Goal: Information Seeking & Learning: Learn about a topic

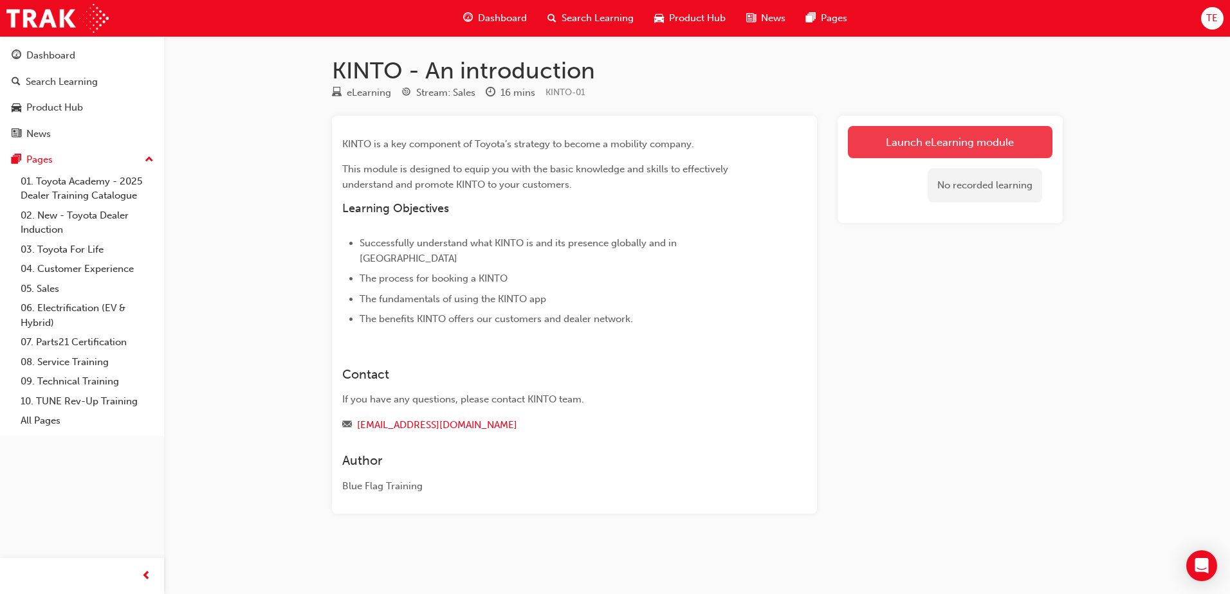
click at [906, 149] on link "Launch eLearning module" at bounding box center [950, 142] width 205 height 32
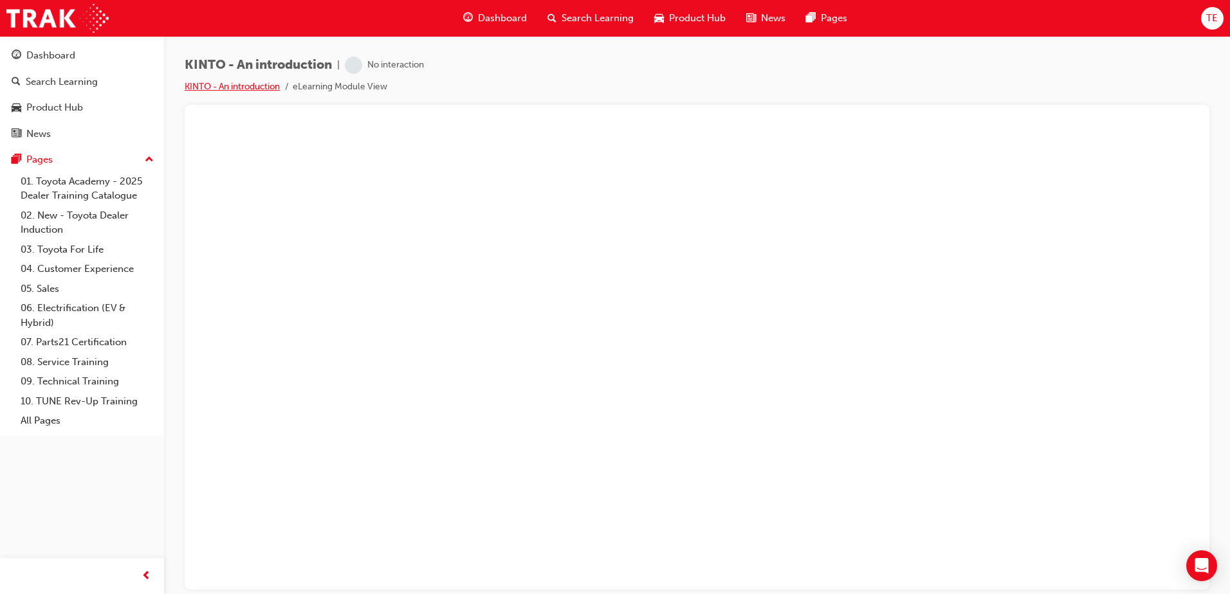
click at [243, 89] on link "KINTO - An introduction" at bounding box center [232, 86] width 95 height 11
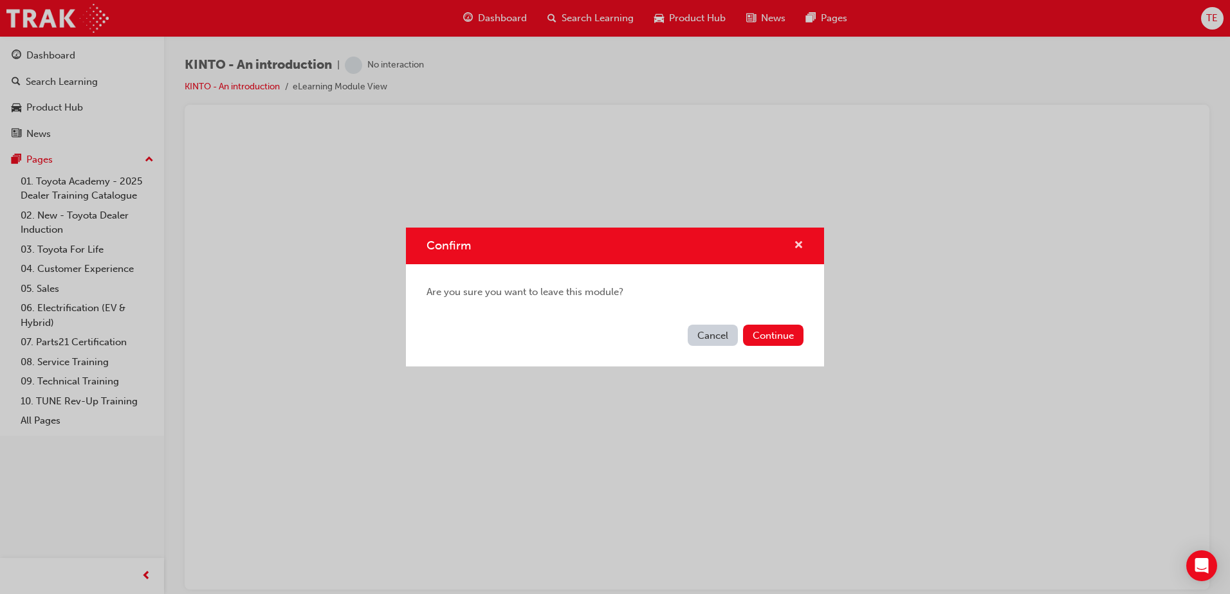
click at [799, 249] on span "cross-icon" at bounding box center [799, 247] width 10 height 12
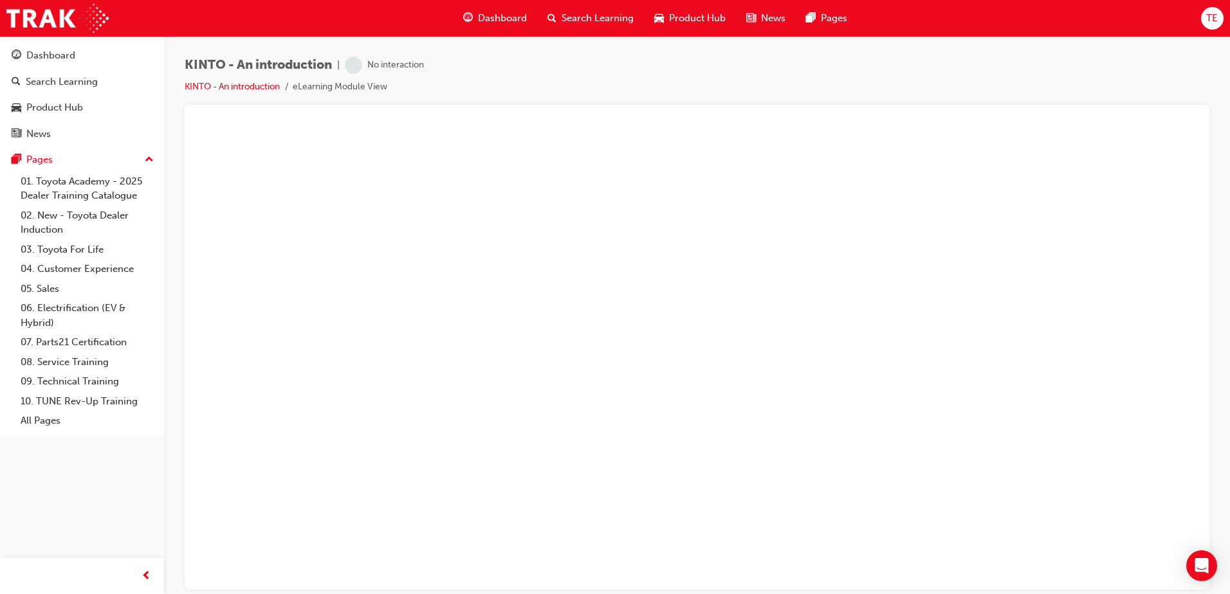
click at [605, 18] on span "Search Learning" at bounding box center [598, 18] width 72 height 15
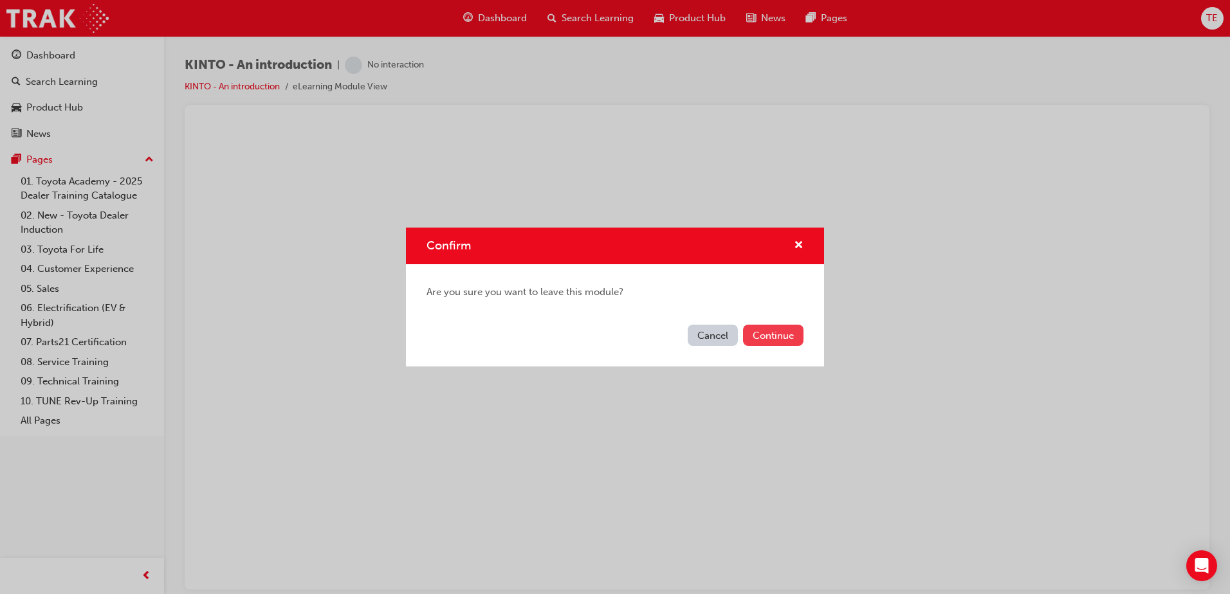
click at [789, 343] on button "Continue" at bounding box center [773, 335] width 60 height 21
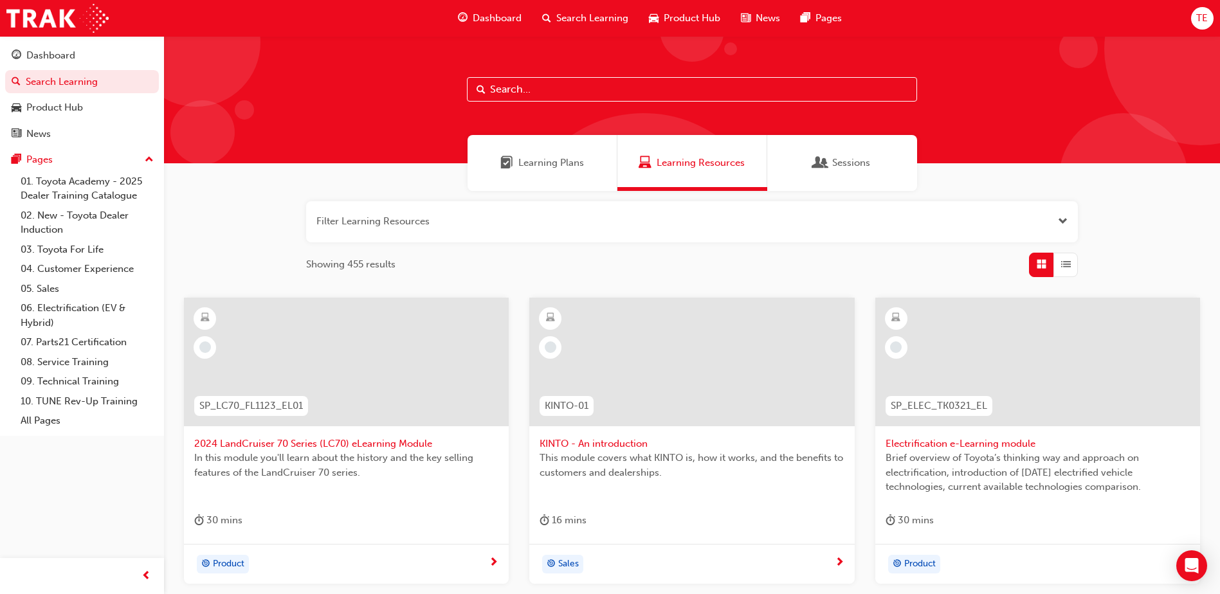
click at [735, 398] on div at bounding box center [691, 362] width 325 height 129
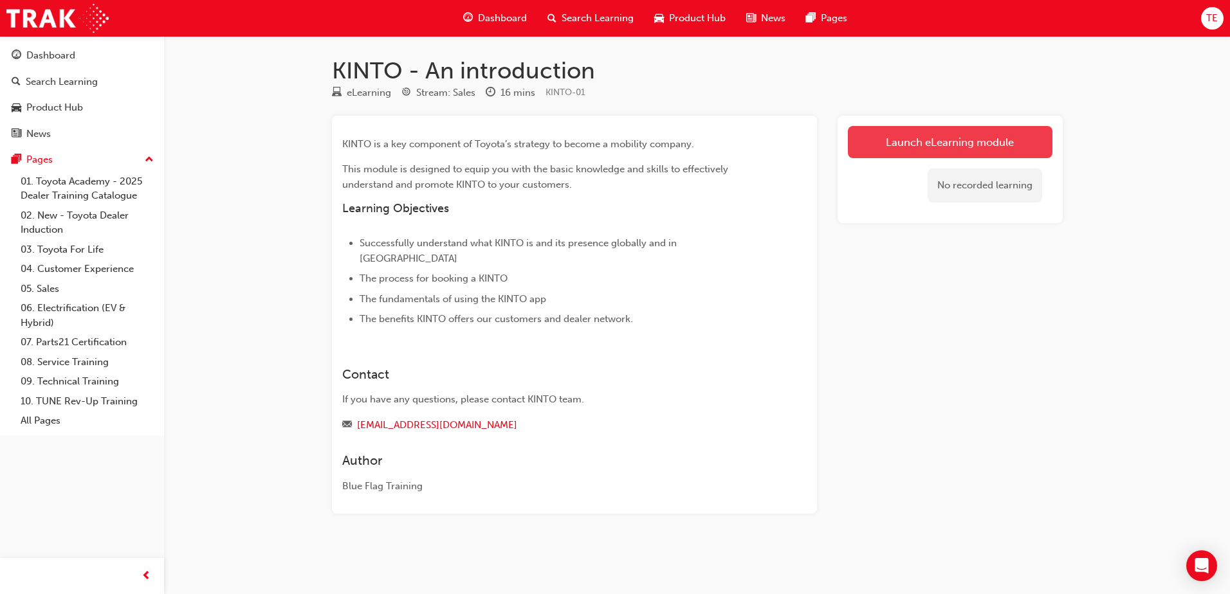
click at [949, 129] on link "Launch eLearning module" at bounding box center [950, 142] width 205 height 32
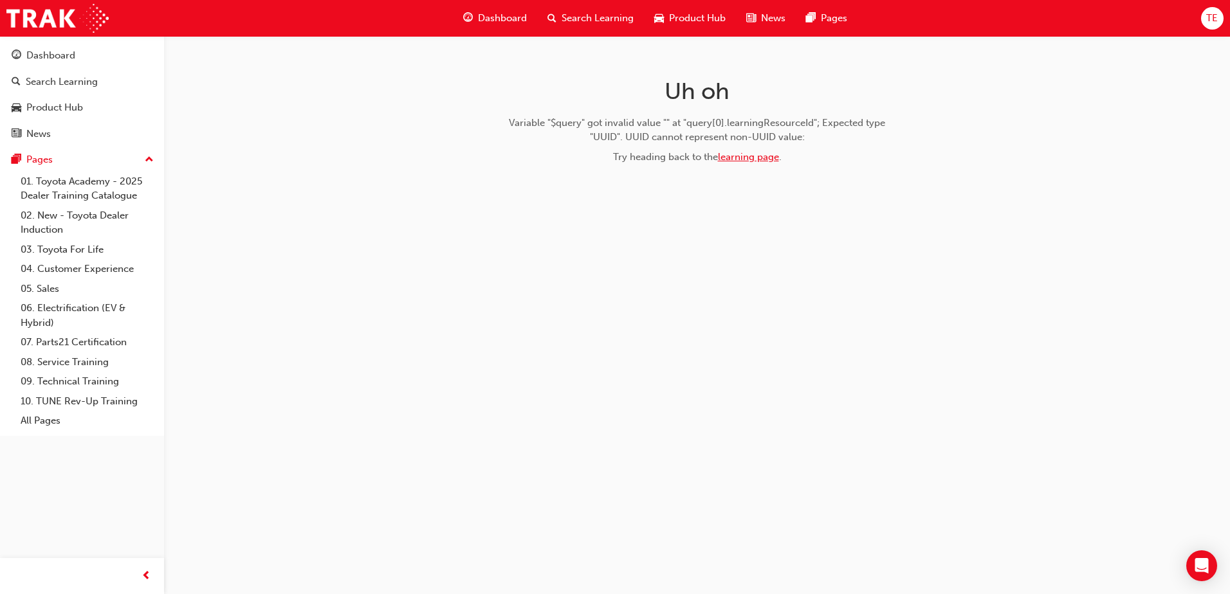
click at [761, 157] on link "learning page" at bounding box center [748, 157] width 61 height 12
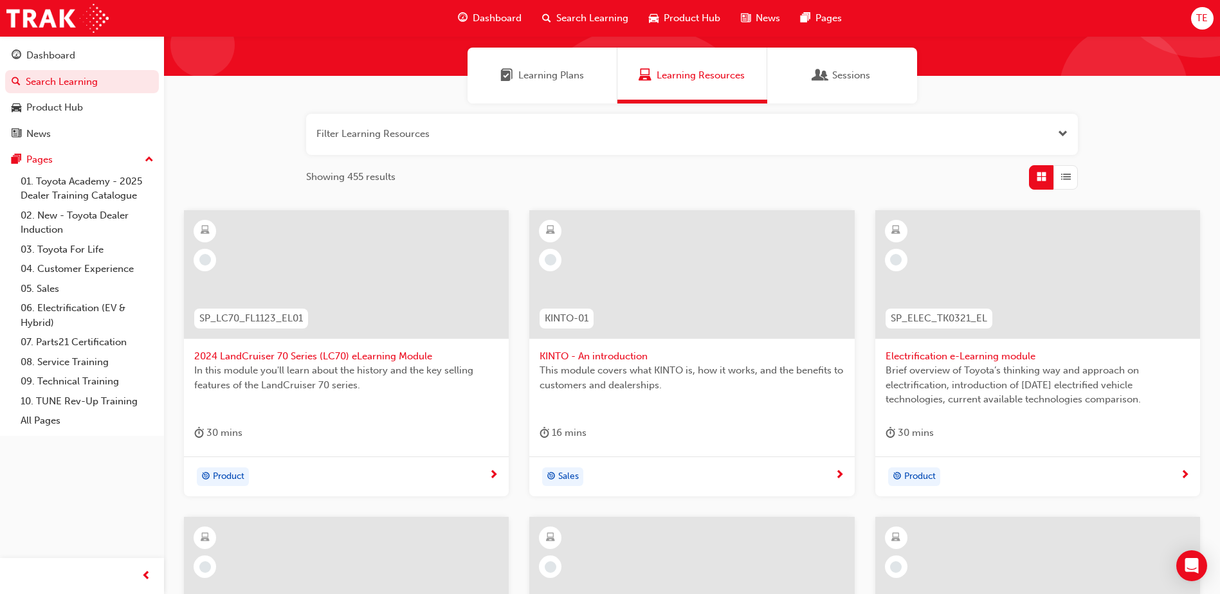
scroll to position [64, 0]
